Goal: Task Accomplishment & Management: Complete application form

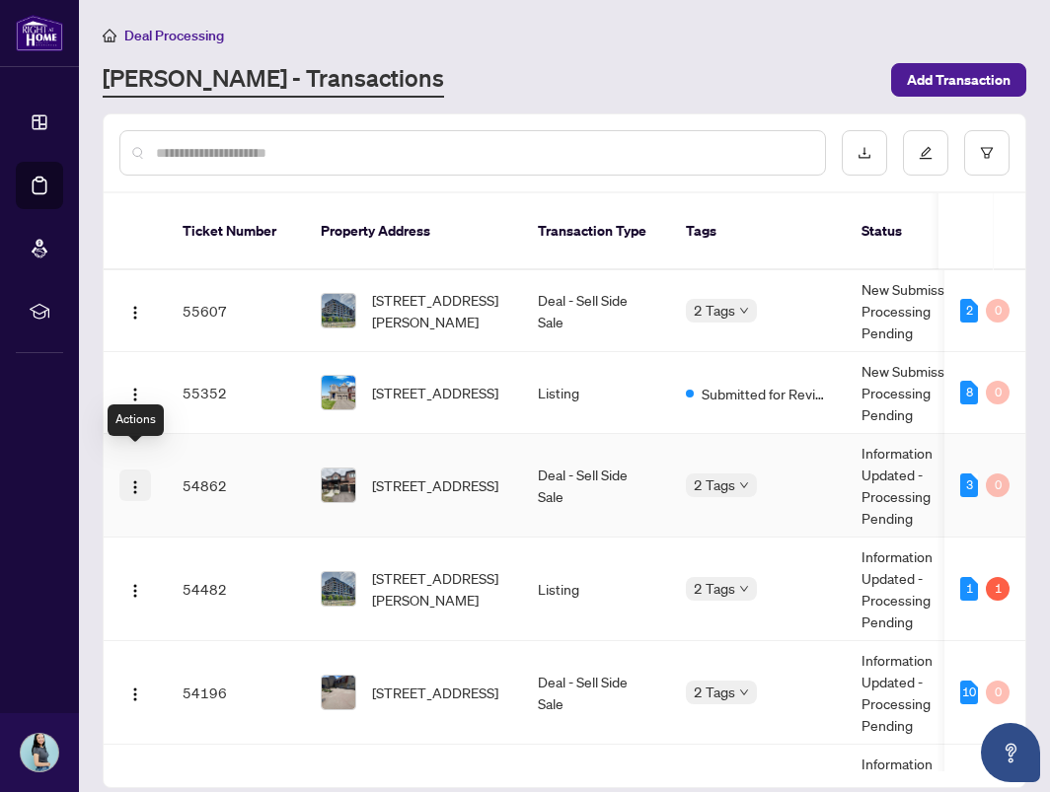
click at [141, 479] on img "button" at bounding box center [135, 487] width 16 height 16
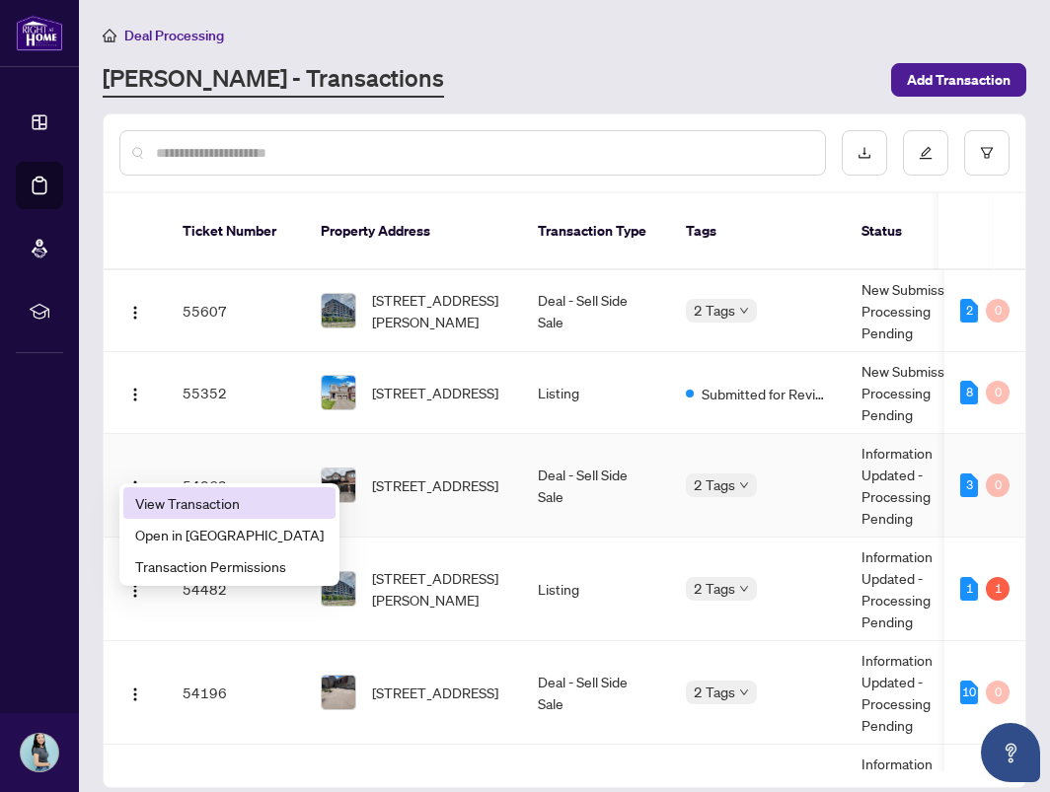
click at [194, 496] on span "View Transaction" at bounding box center [229, 503] width 188 height 22
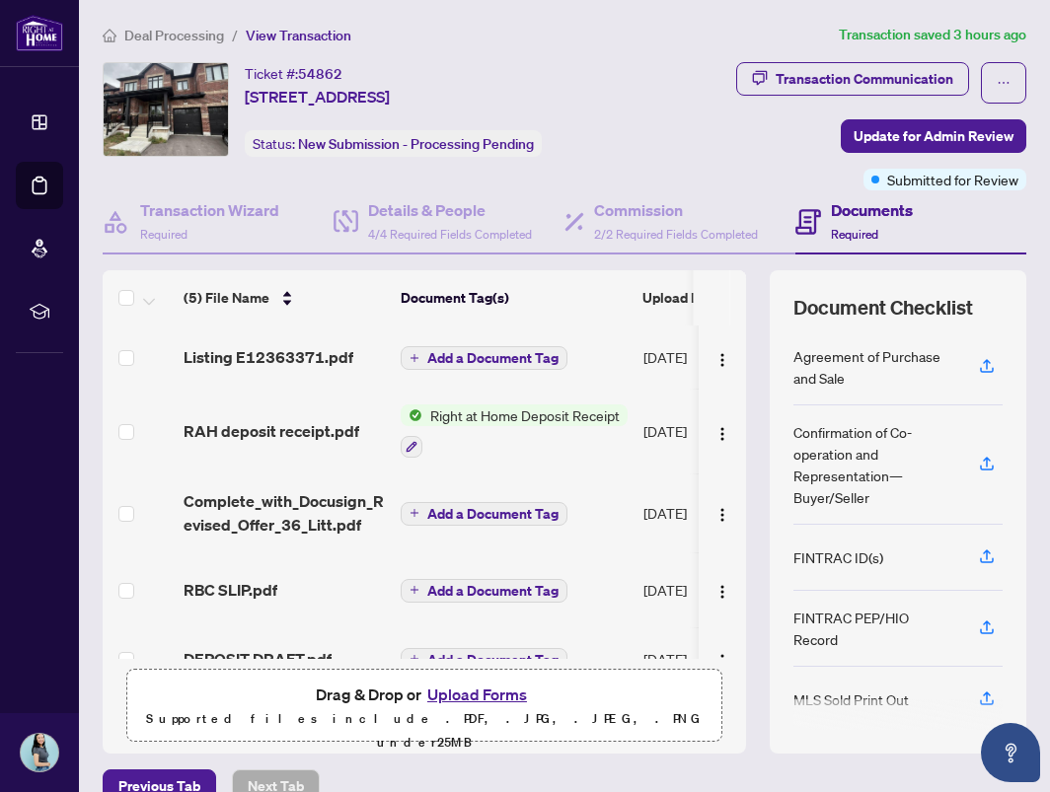
click at [457, 702] on button "Upload Forms" at bounding box center [476, 695] width 111 height 26
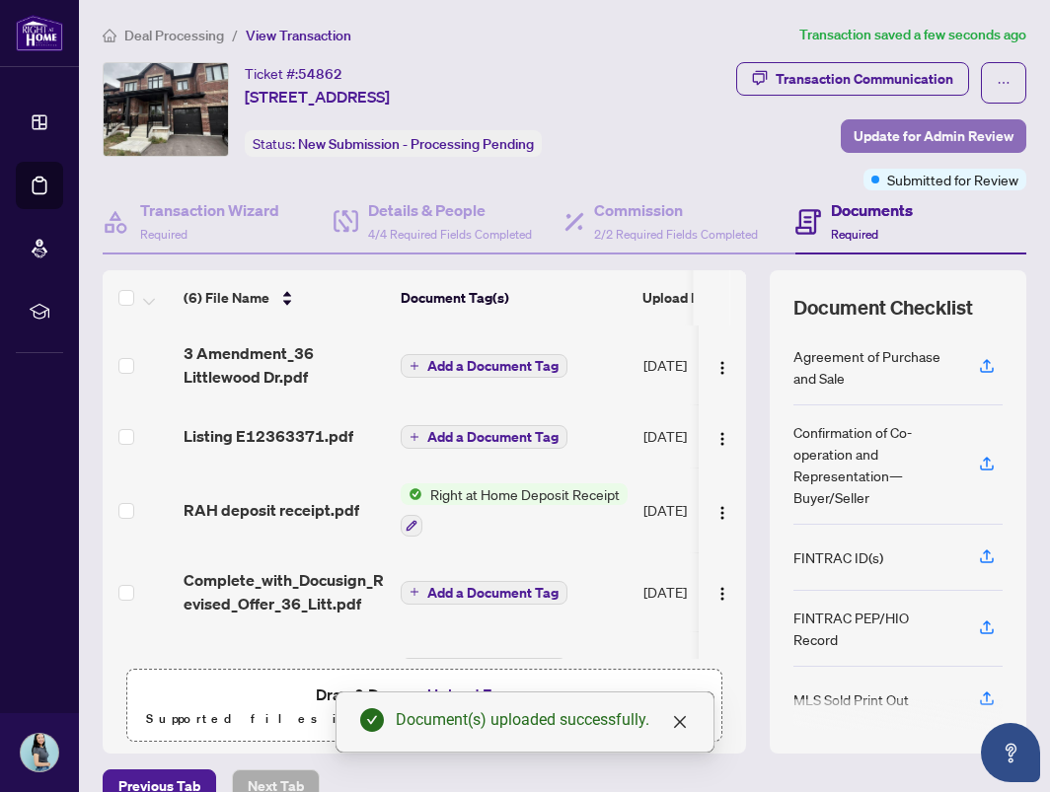
click at [899, 141] on span "Update for Admin Review" at bounding box center [933, 136] width 160 height 32
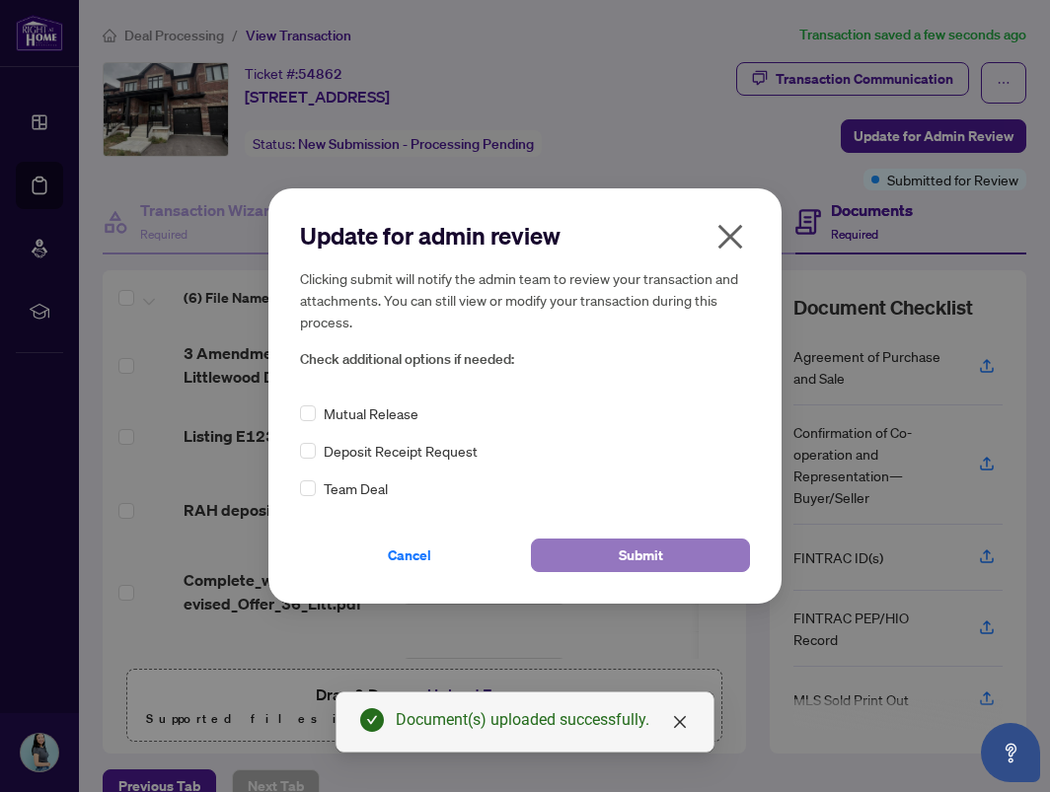
click at [605, 548] on button "Submit" at bounding box center [640, 556] width 219 height 34
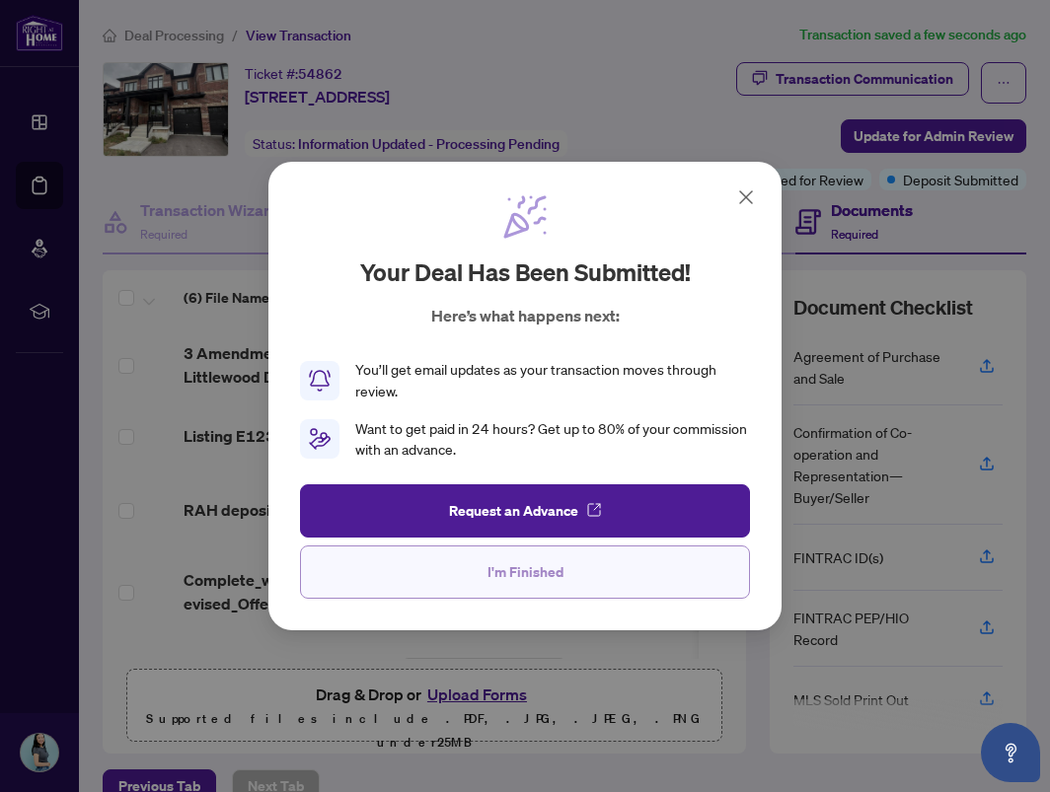
click at [539, 573] on span "I'm Finished" at bounding box center [525, 572] width 76 height 32
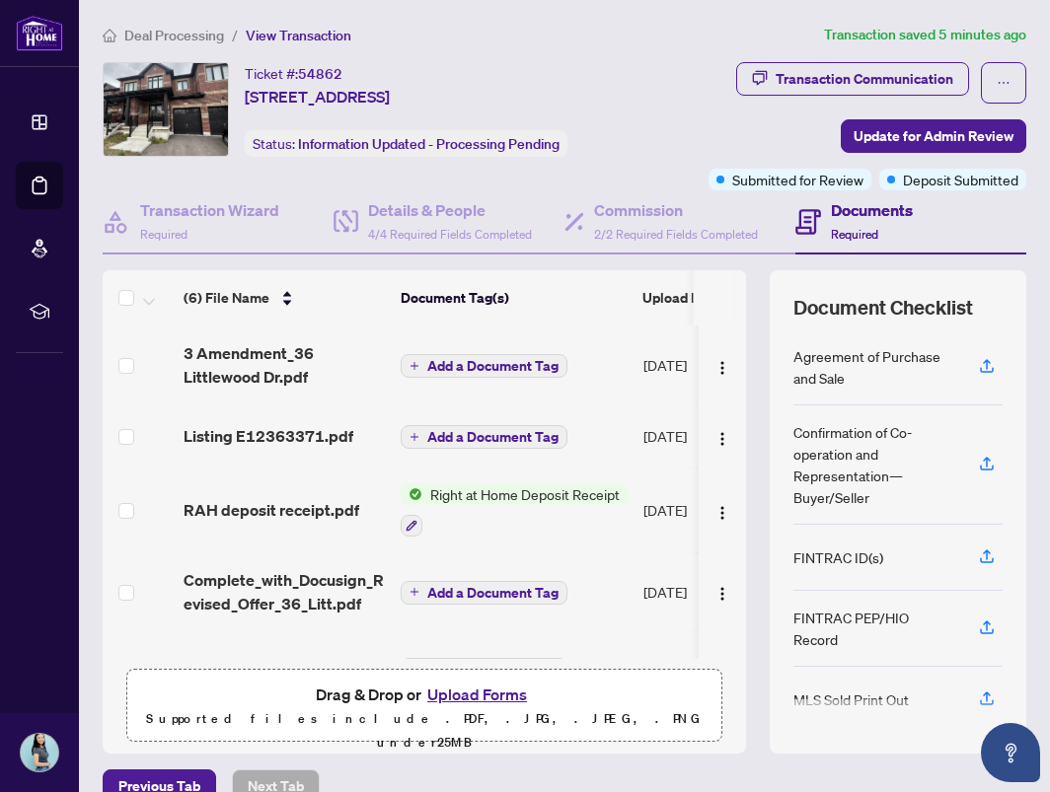
click at [192, 27] on span "Deal Processing" at bounding box center [174, 36] width 100 height 18
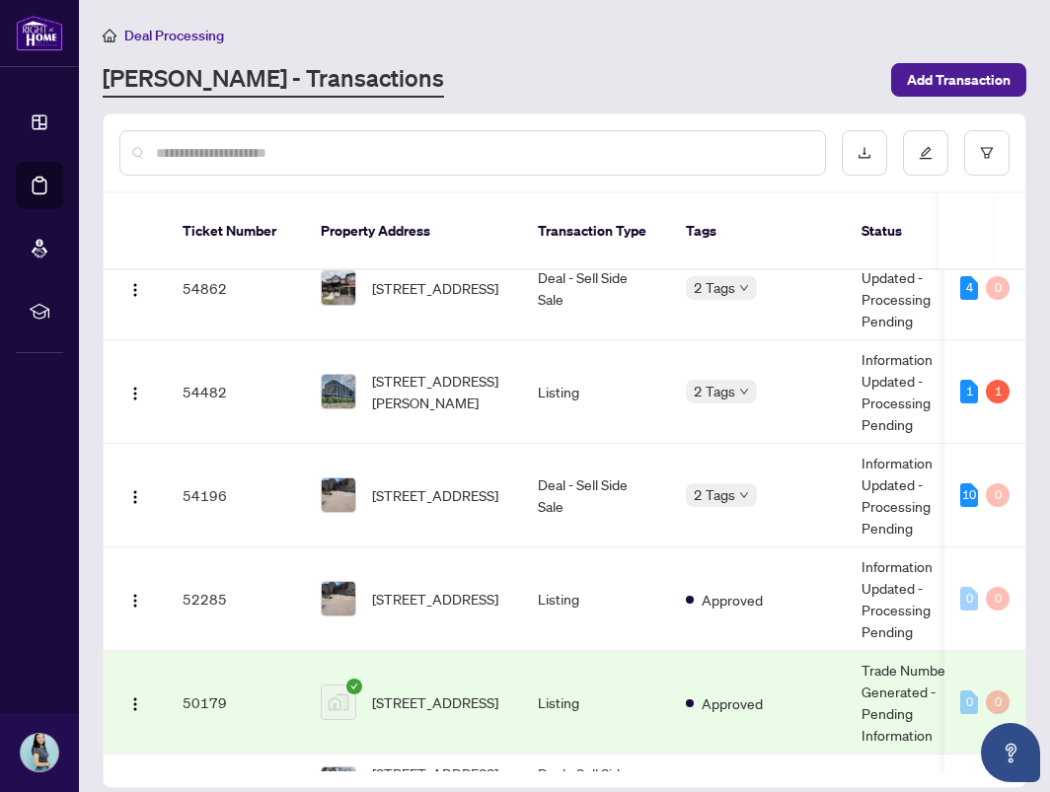
scroll to position [296, 0]
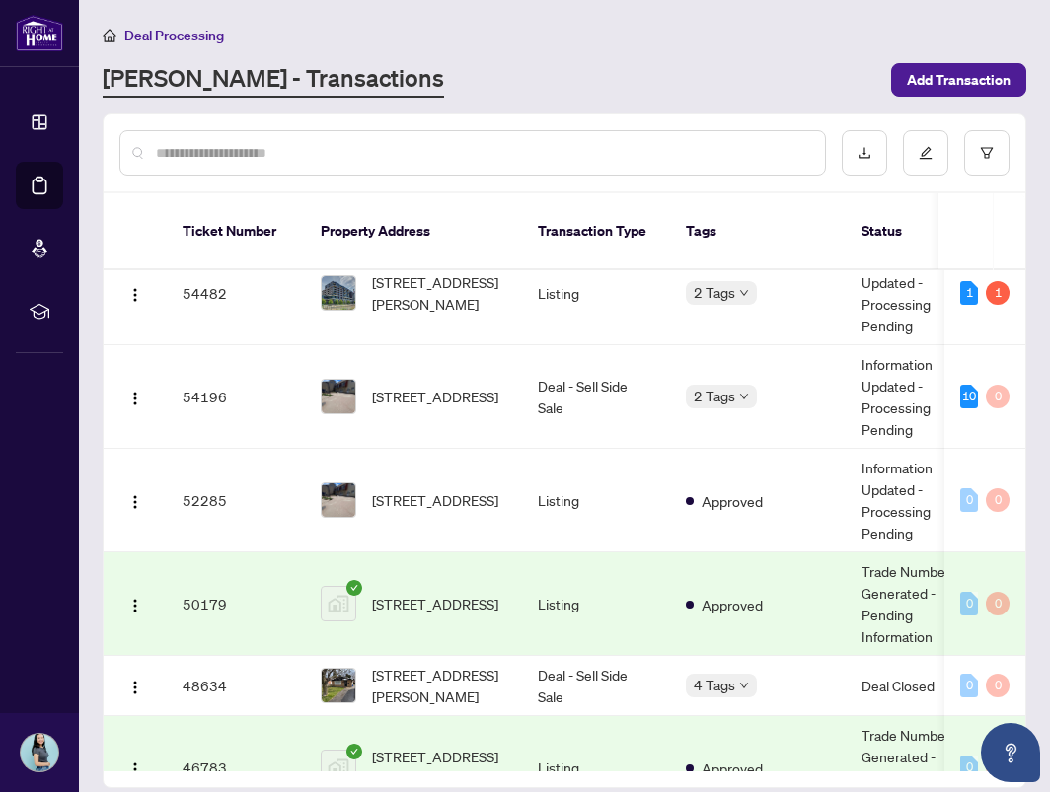
click at [404, 102] on main "Deal Processing [PERSON_NAME] - Transactions Add Transaction Ticket Number Prop…" at bounding box center [564, 396] width 971 height 792
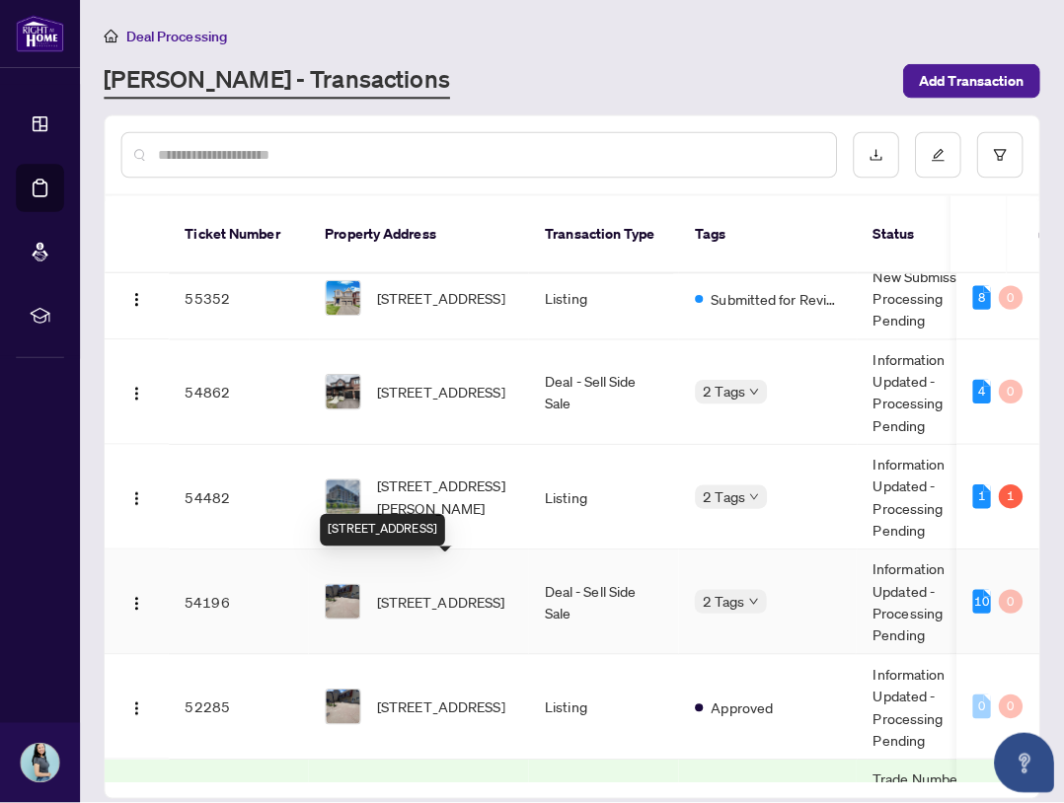
scroll to position [0, 0]
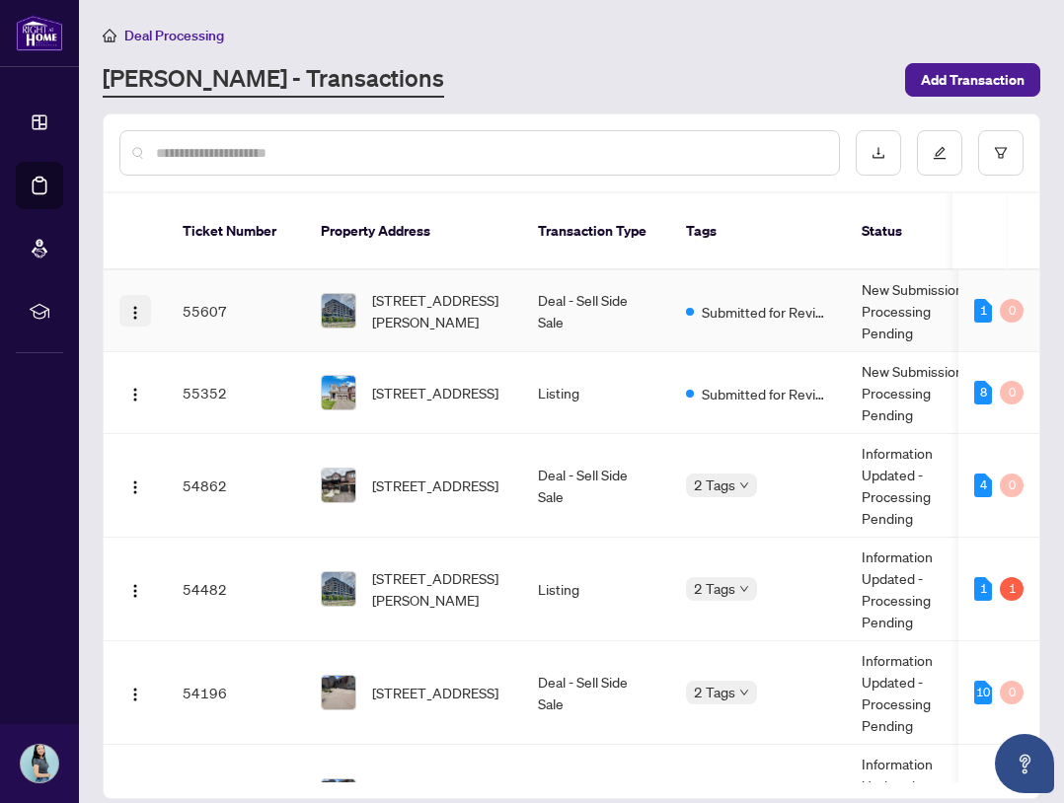
click at [138, 305] on img "button" at bounding box center [135, 313] width 16 height 16
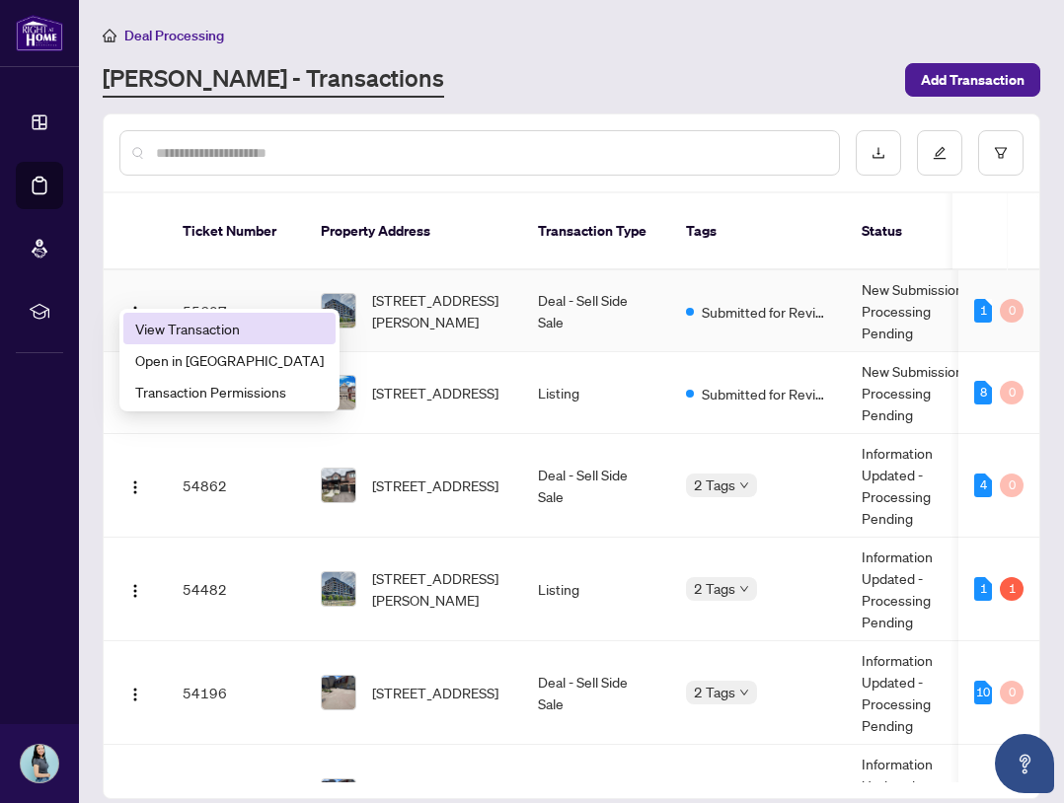
click at [218, 339] on li "View Transaction" at bounding box center [229, 329] width 212 height 32
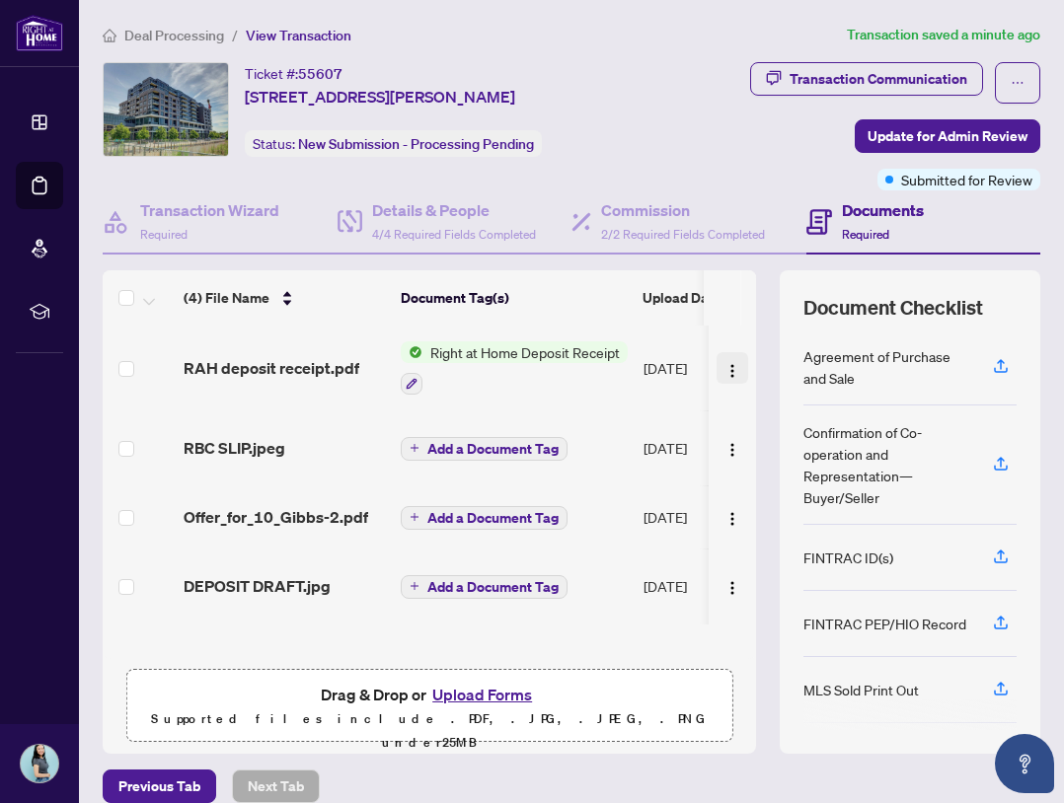
click at [724, 370] on img "button" at bounding box center [732, 371] width 16 height 16
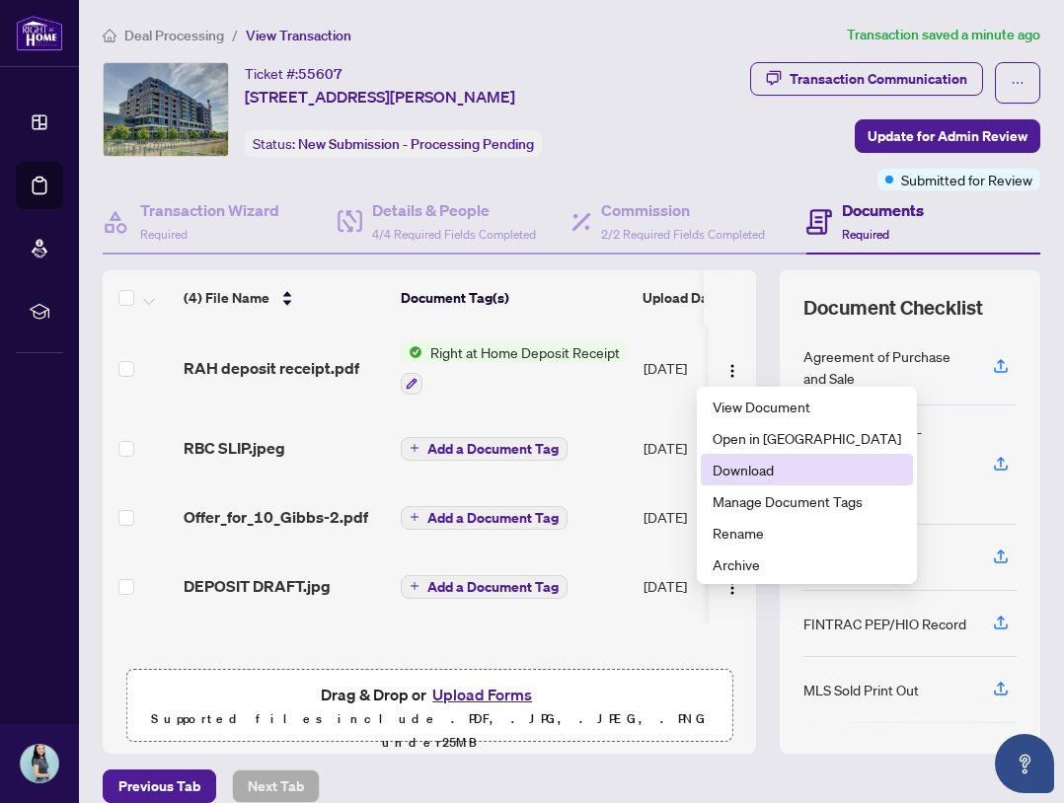
click at [745, 466] on span "Download" at bounding box center [806, 470] width 188 height 22
